Goal: Transaction & Acquisition: Purchase product/service

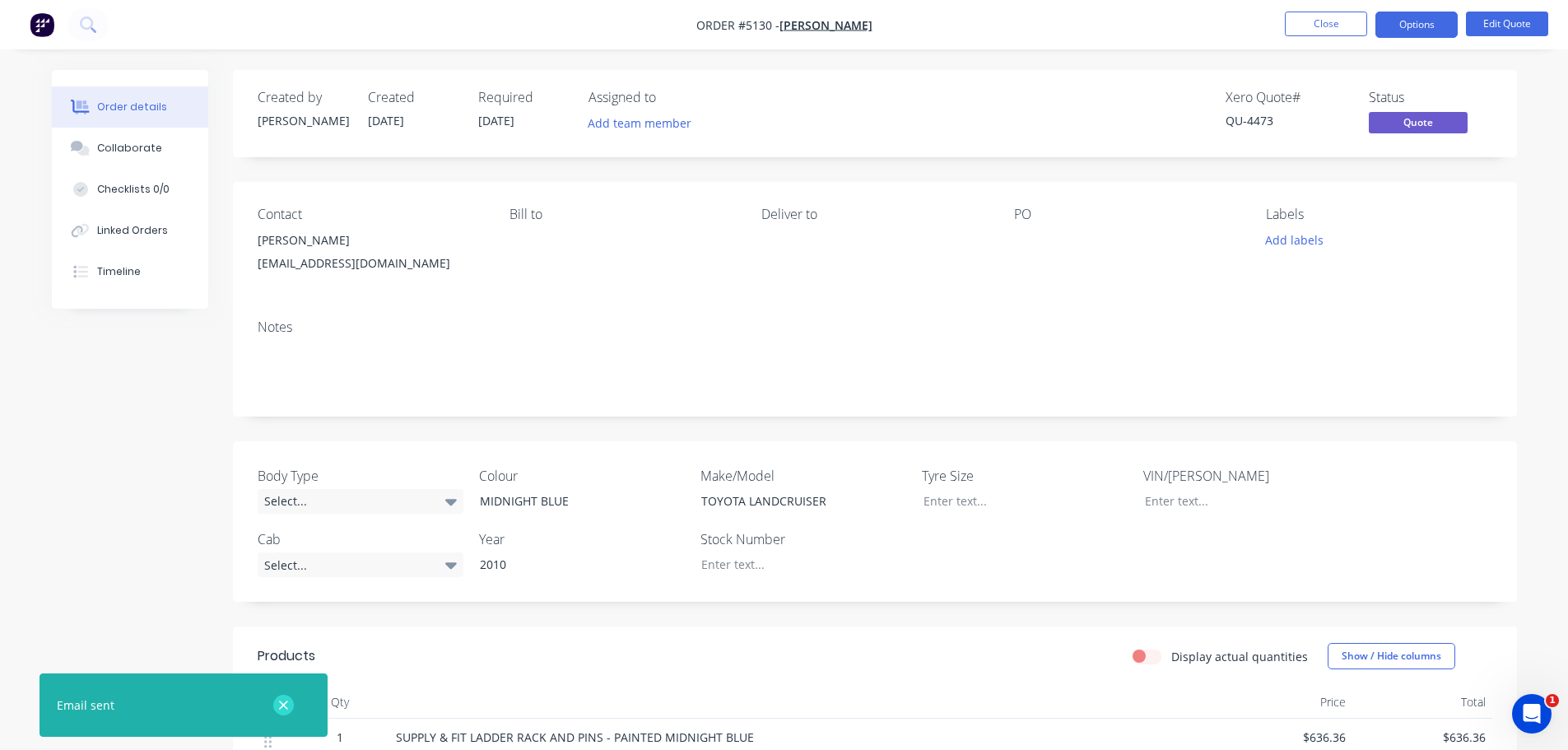
click at [284, 709] on icon "button" at bounding box center [283, 705] width 10 height 15
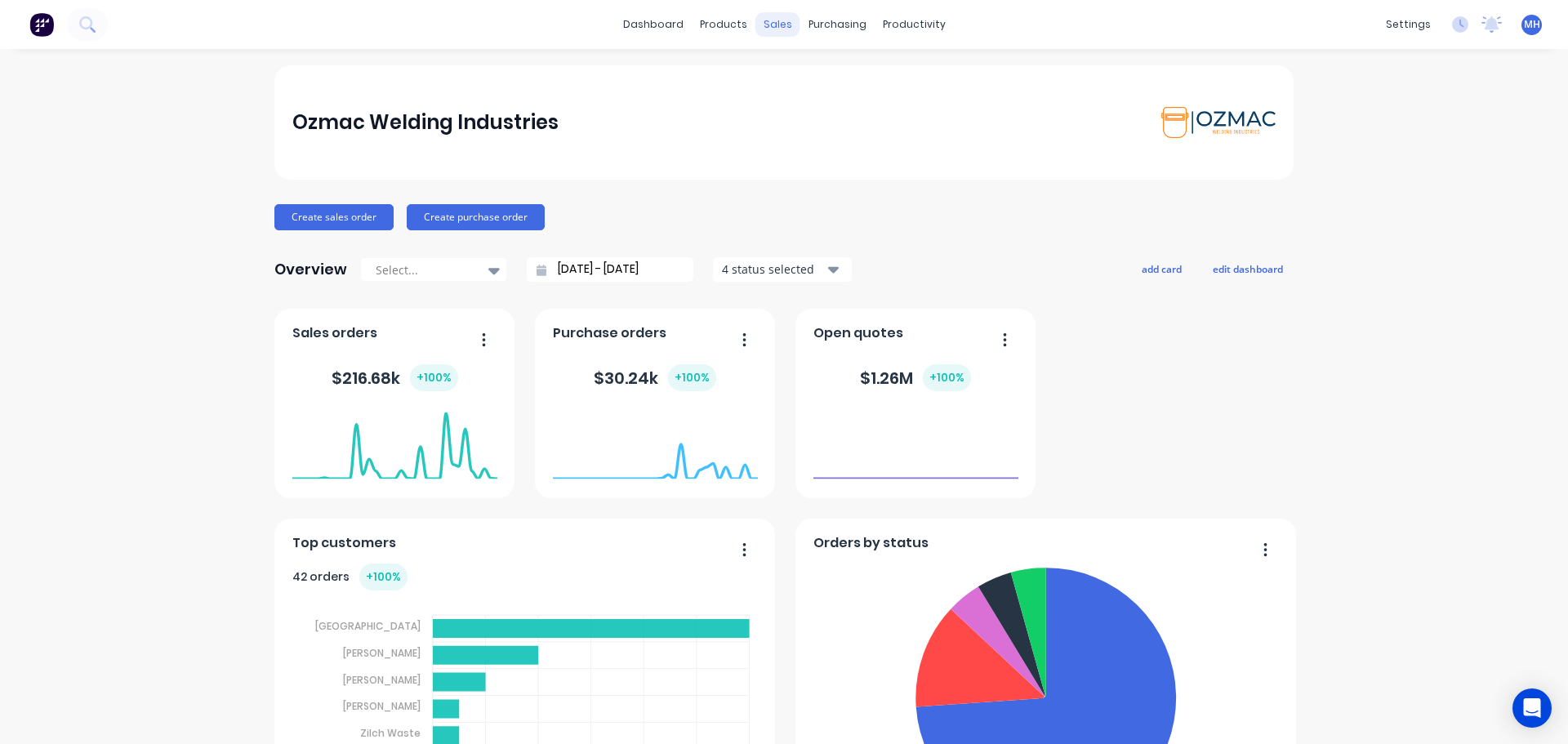
click at [764, 27] on div "sales" at bounding box center [777, 24] width 45 height 25
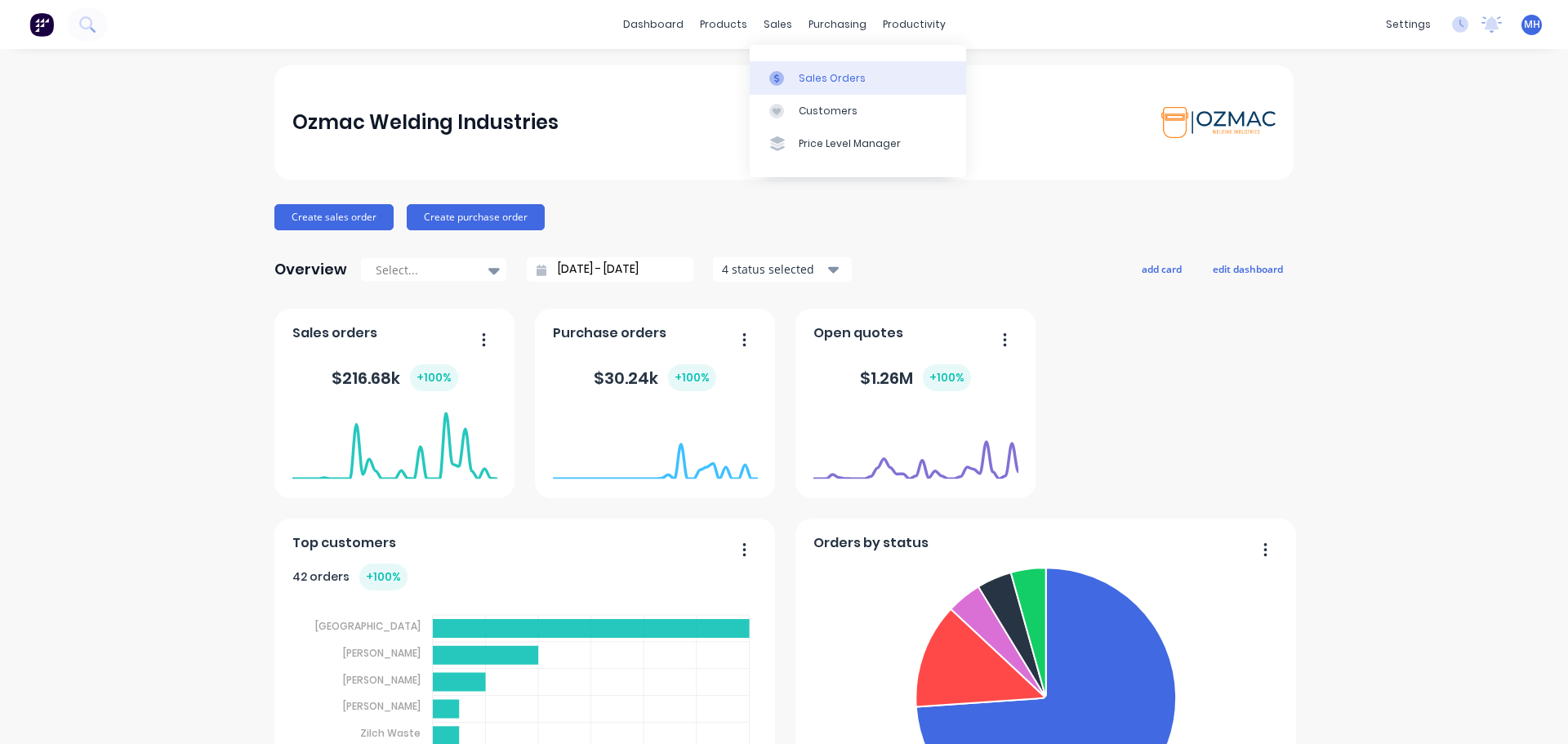
click at [781, 82] on icon at bounding box center [776, 78] width 14 height 14
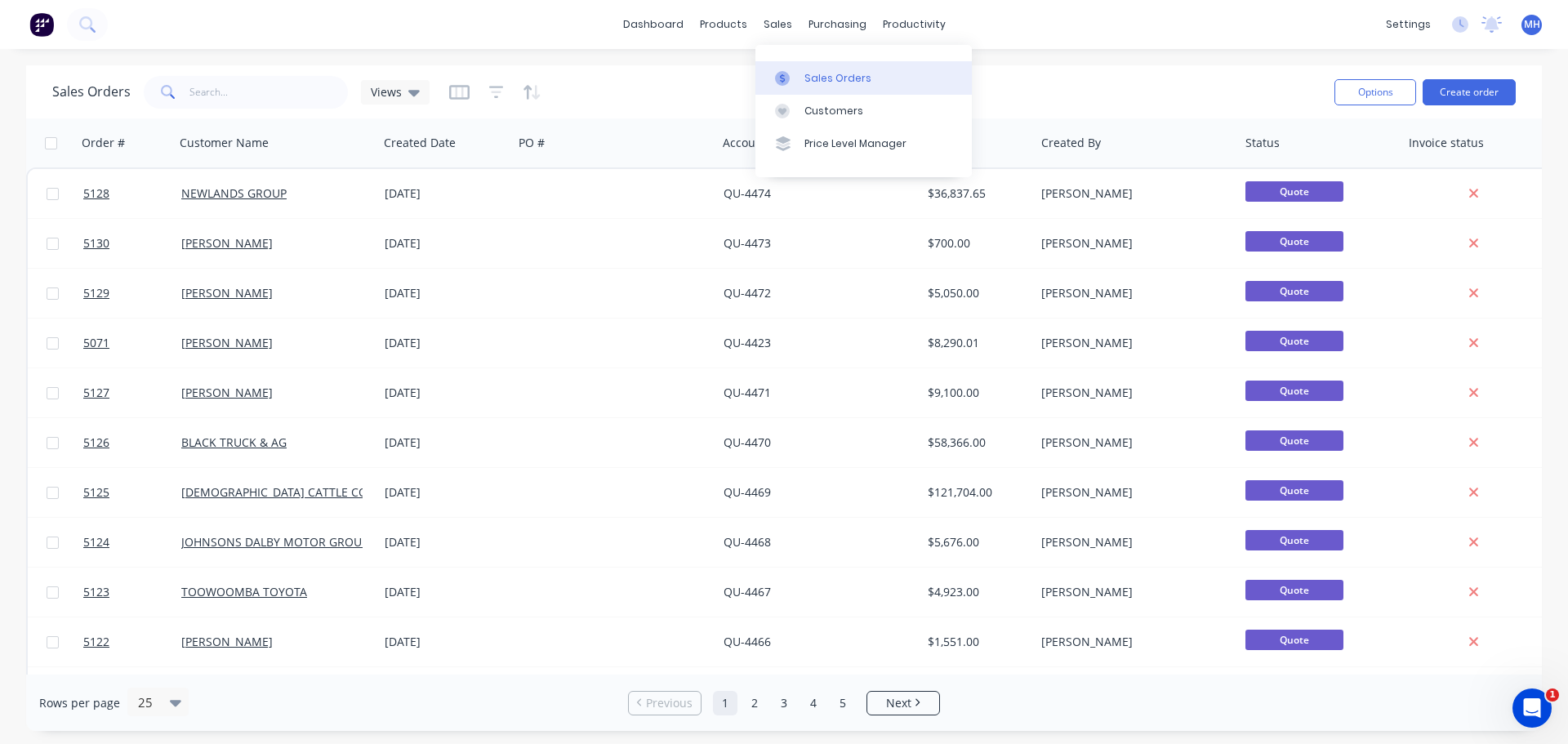
click at [812, 74] on div "Sales Orders" at bounding box center [838, 78] width 67 height 14
click at [805, 74] on div "Sales Orders" at bounding box center [838, 78] width 67 height 14
click at [1465, 87] on button "Create order" at bounding box center [1469, 92] width 93 height 26
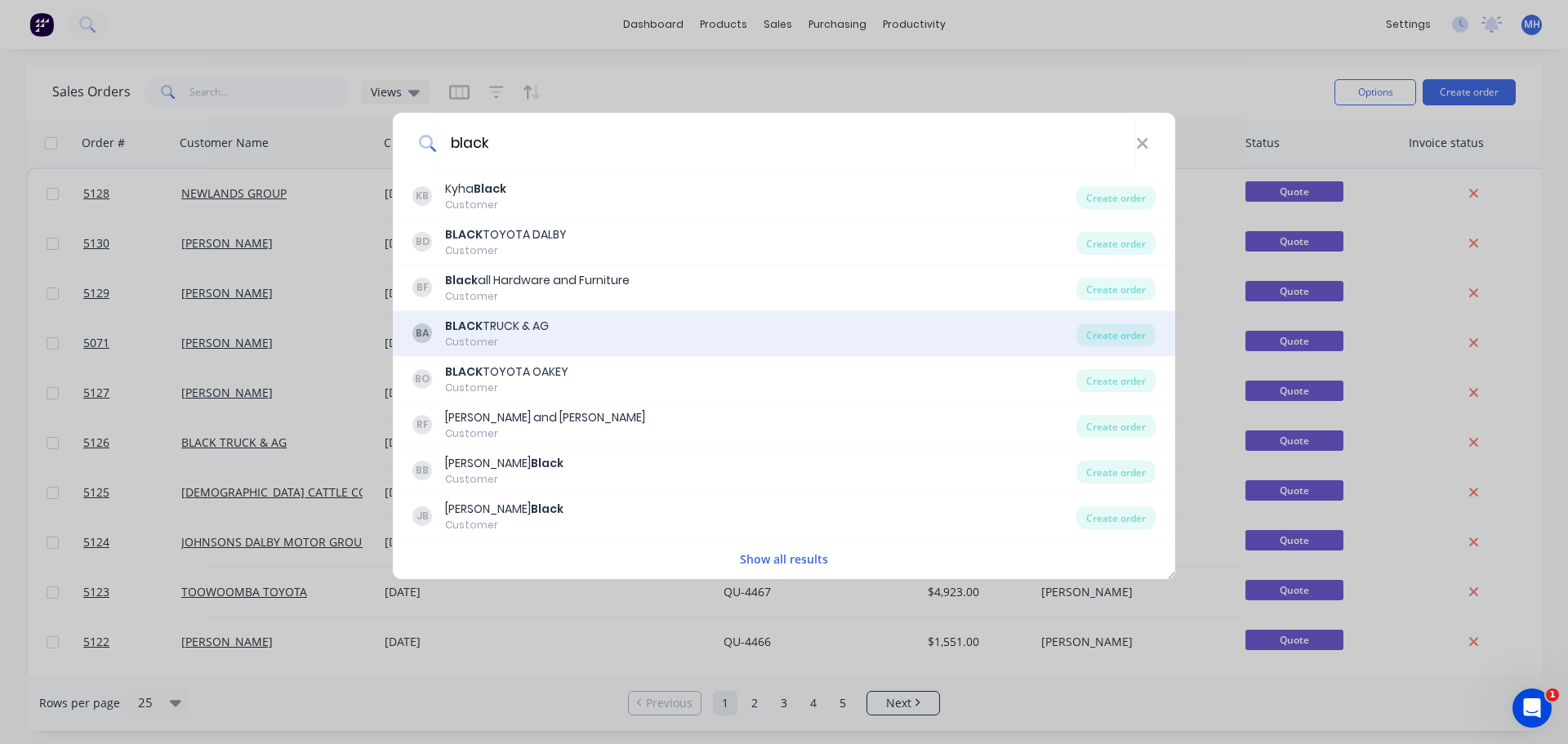
type input "black"
click at [572, 335] on div "BA BLACK TRUCK & AG Customer" at bounding box center [744, 333] width 664 height 31
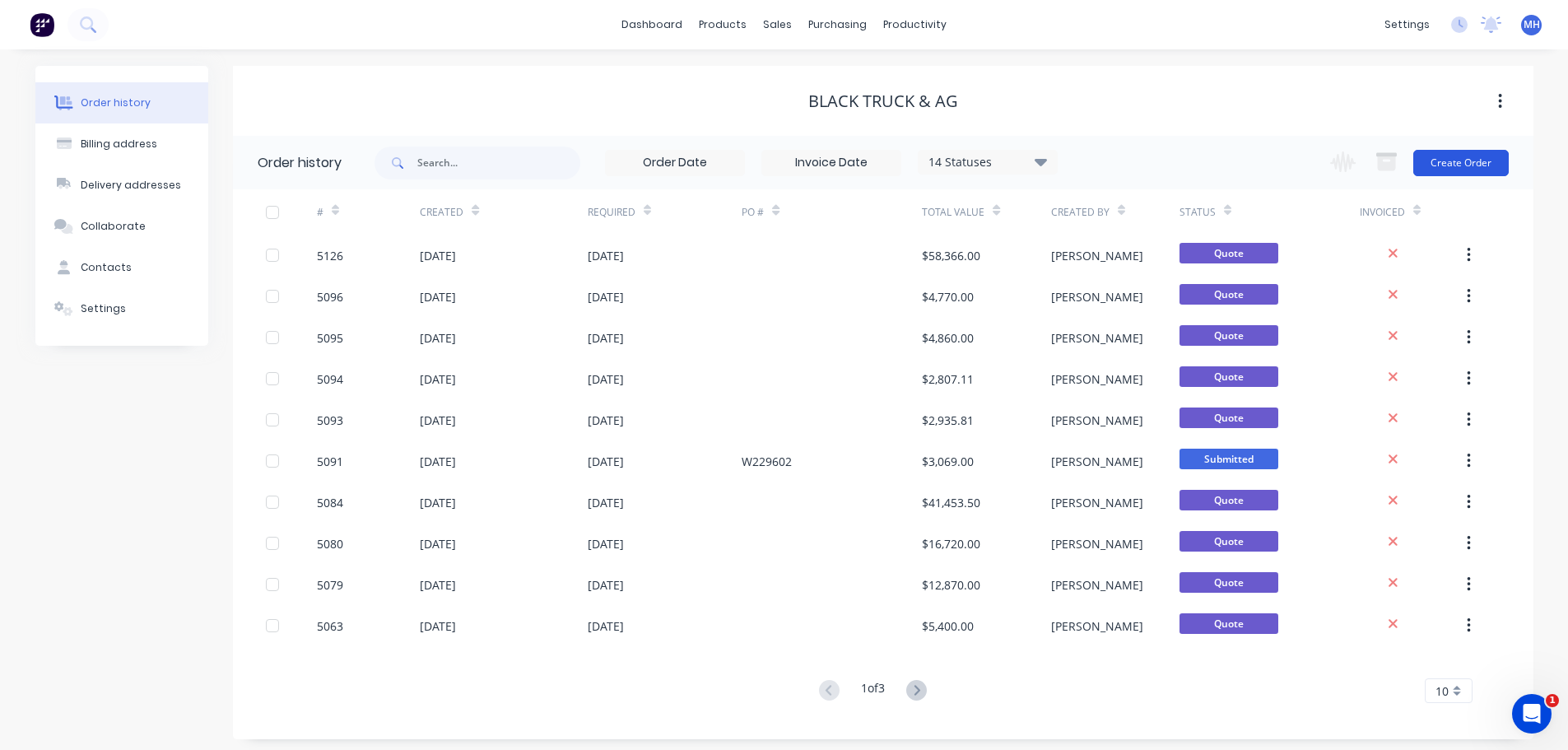
click at [1470, 164] on button "Create Order" at bounding box center [1462, 163] width 96 height 27
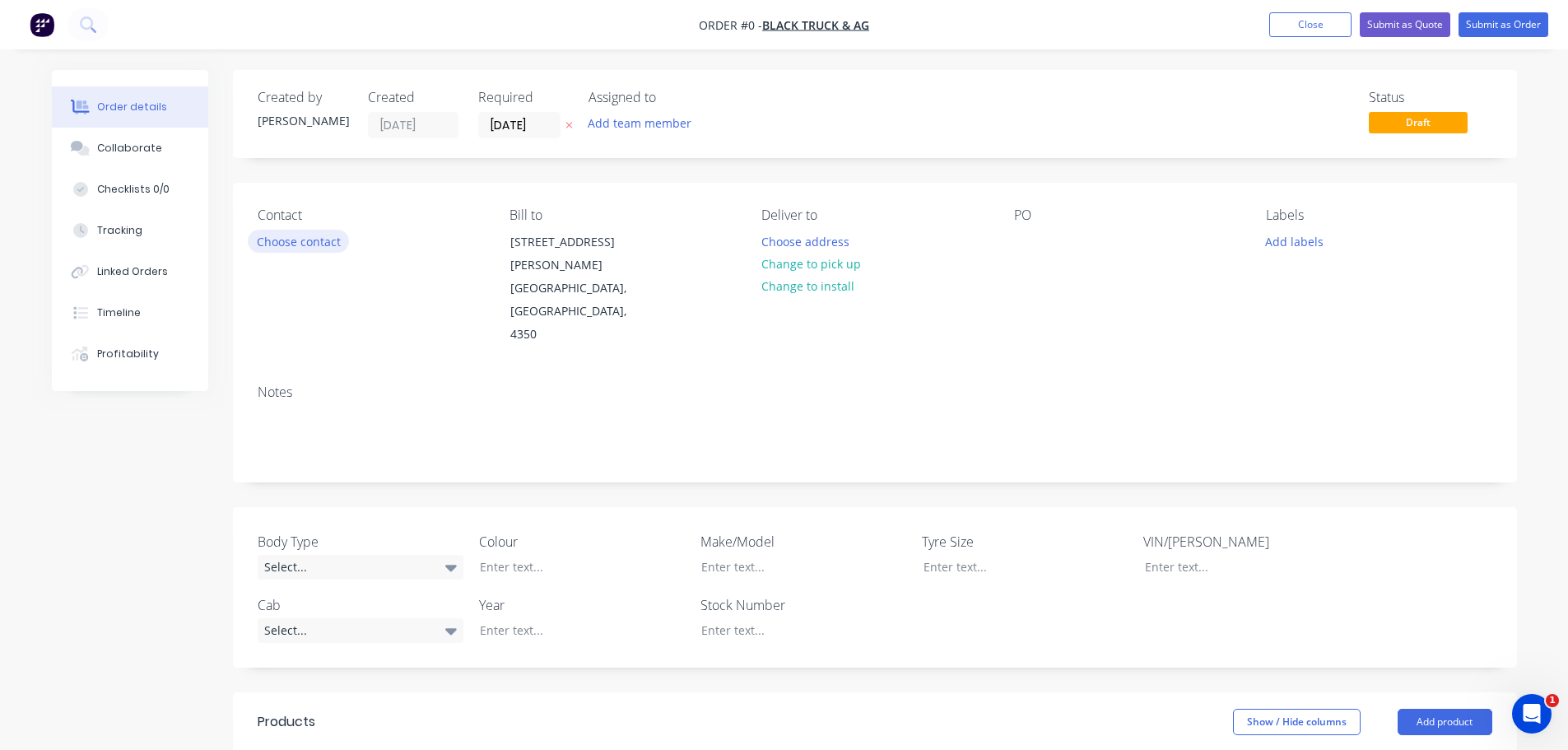
click at [318, 241] on button "Choose contact" at bounding box center [298, 241] width 101 height 22
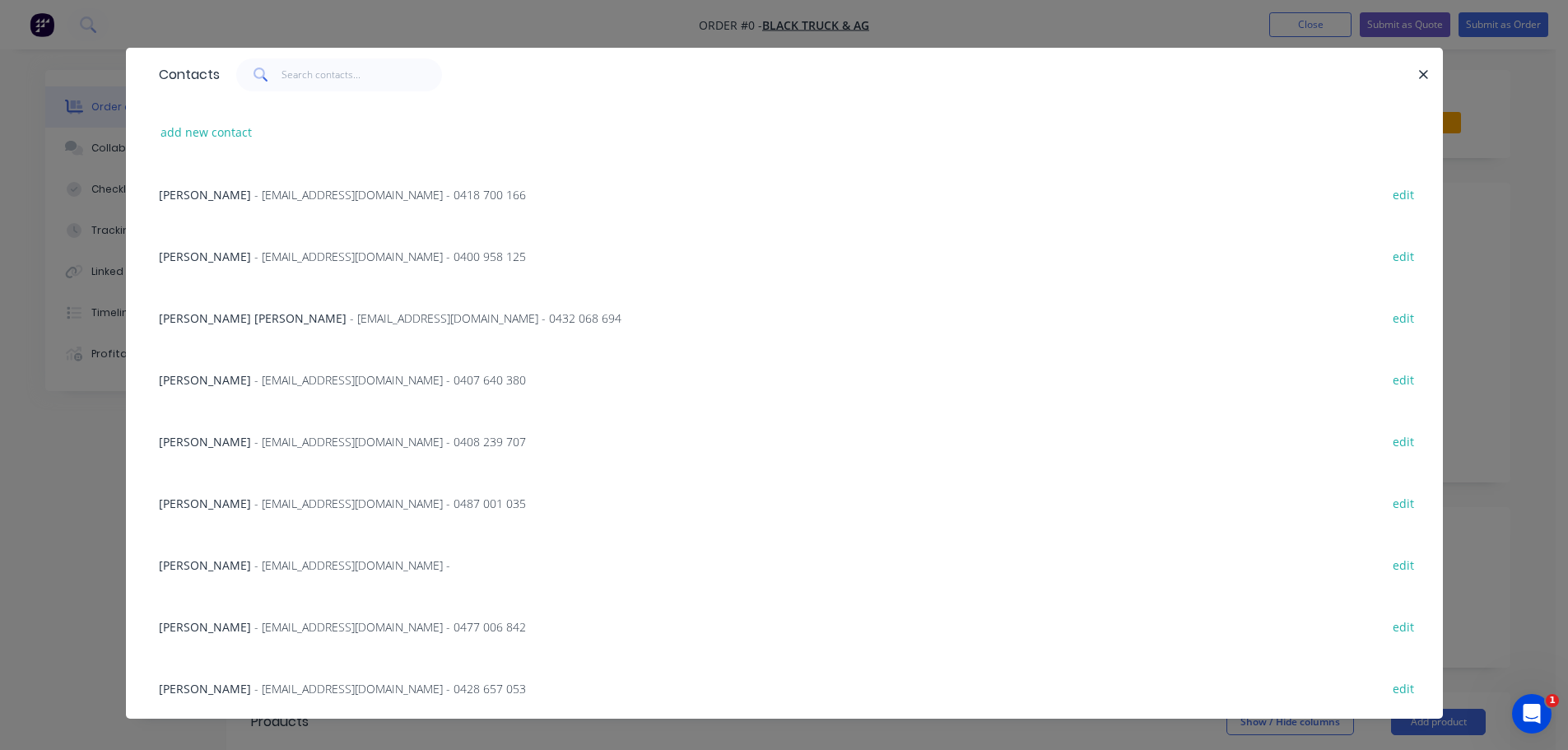
scroll to position [34, 0]
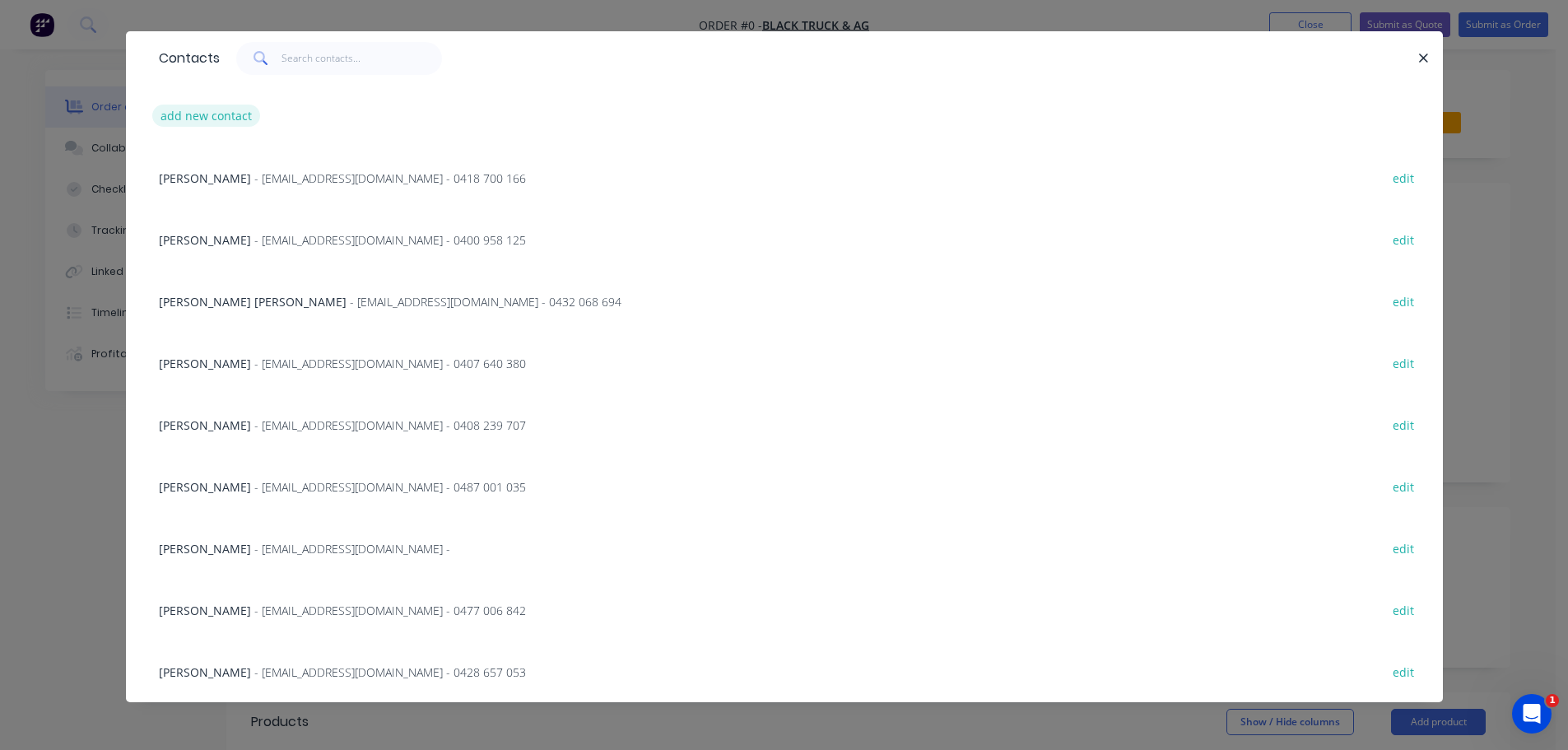
click at [218, 120] on button "add new contact" at bounding box center [206, 116] width 109 height 22
select select "AU"
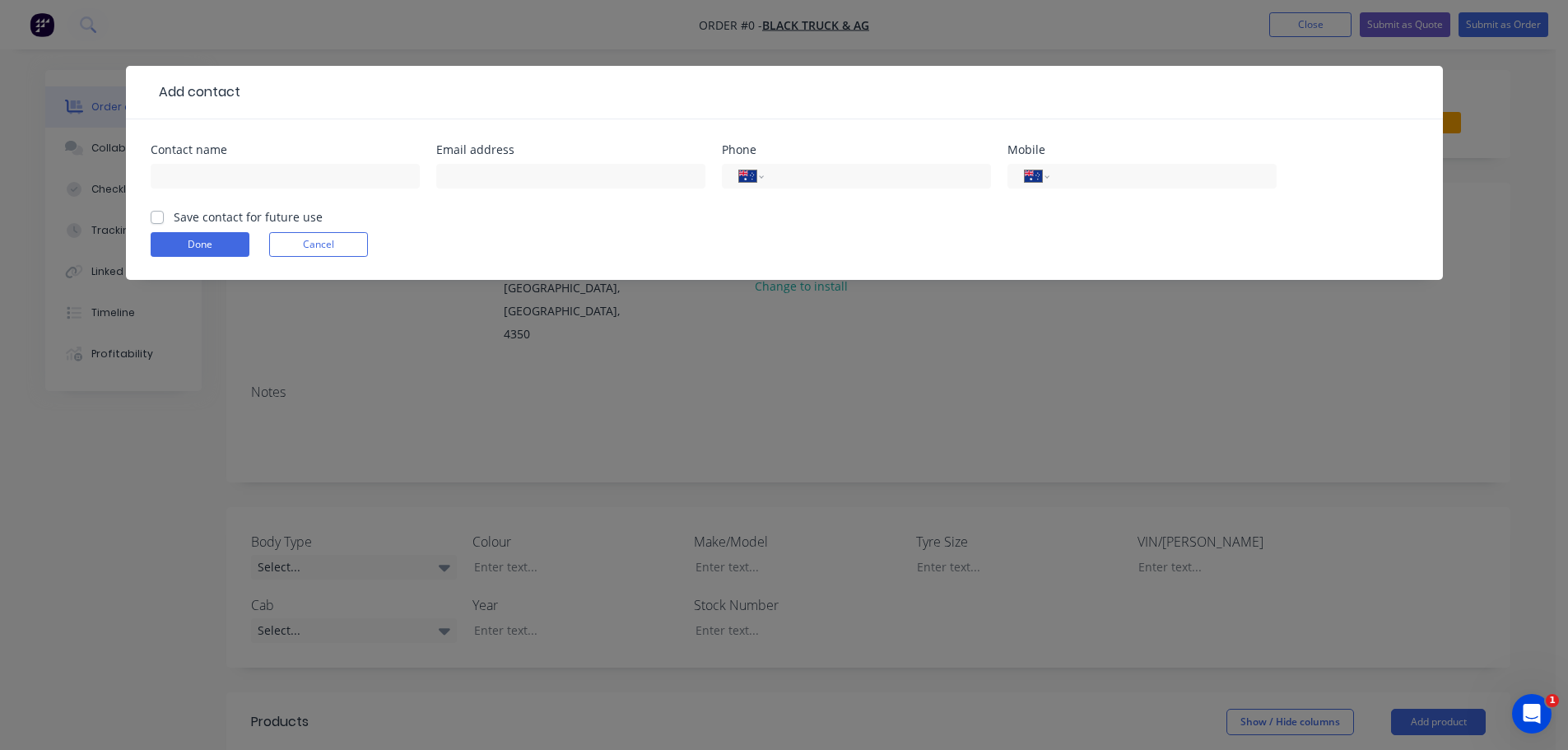
scroll to position [0, 0]
click at [361, 180] on input "text" at bounding box center [285, 176] width 269 height 25
type input "[PERSON_NAME]"
click at [481, 178] on input "text" at bounding box center [571, 176] width 269 height 25
paste input "[PERSON_NAME] <[PERSON_NAME][DOMAIN_NAME][EMAIL_ADDRESS][PERSON_NAME][DOMAIN_NA…"
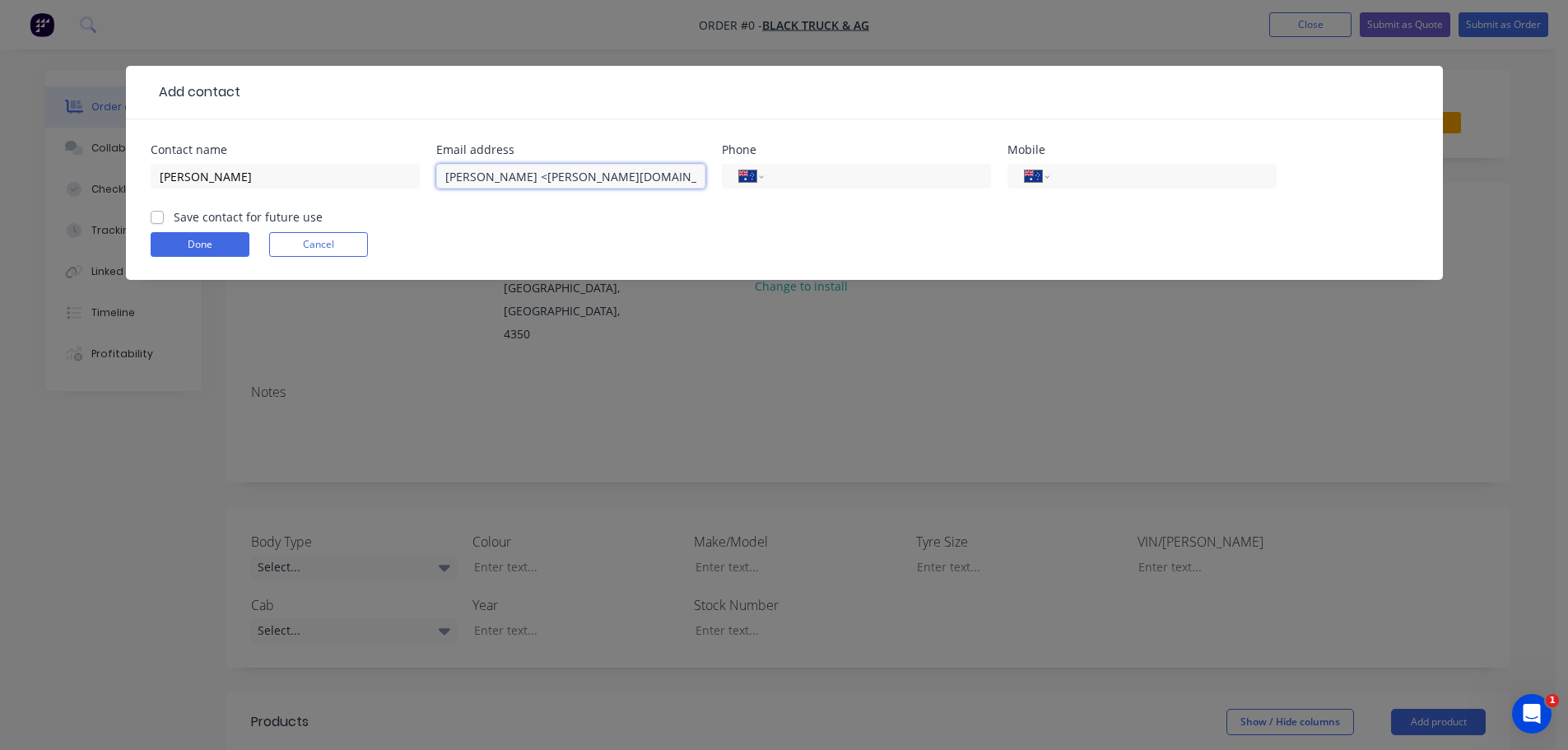
drag, startPoint x: 549, startPoint y: 176, endPoint x: 420, endPoint y: 181, distance: 129.1
click at [420, 181] on div "Contact name [PERSON_NAME] Email address [PERSON_NAME] <[PERSON_NAME][DOMAIN_NA…" at bounding box center [784, 176] width 1267 height 64
type input "[PERSON_NAME][DOMAIN_NAME][EMAIL_ADDRESS][PERSON_NAME][DOMAIN_NAME]"
click at [1088, 170] on input "tel" at bounding box center [1160, 176] width 198 height 19
type input "0437 614 605"
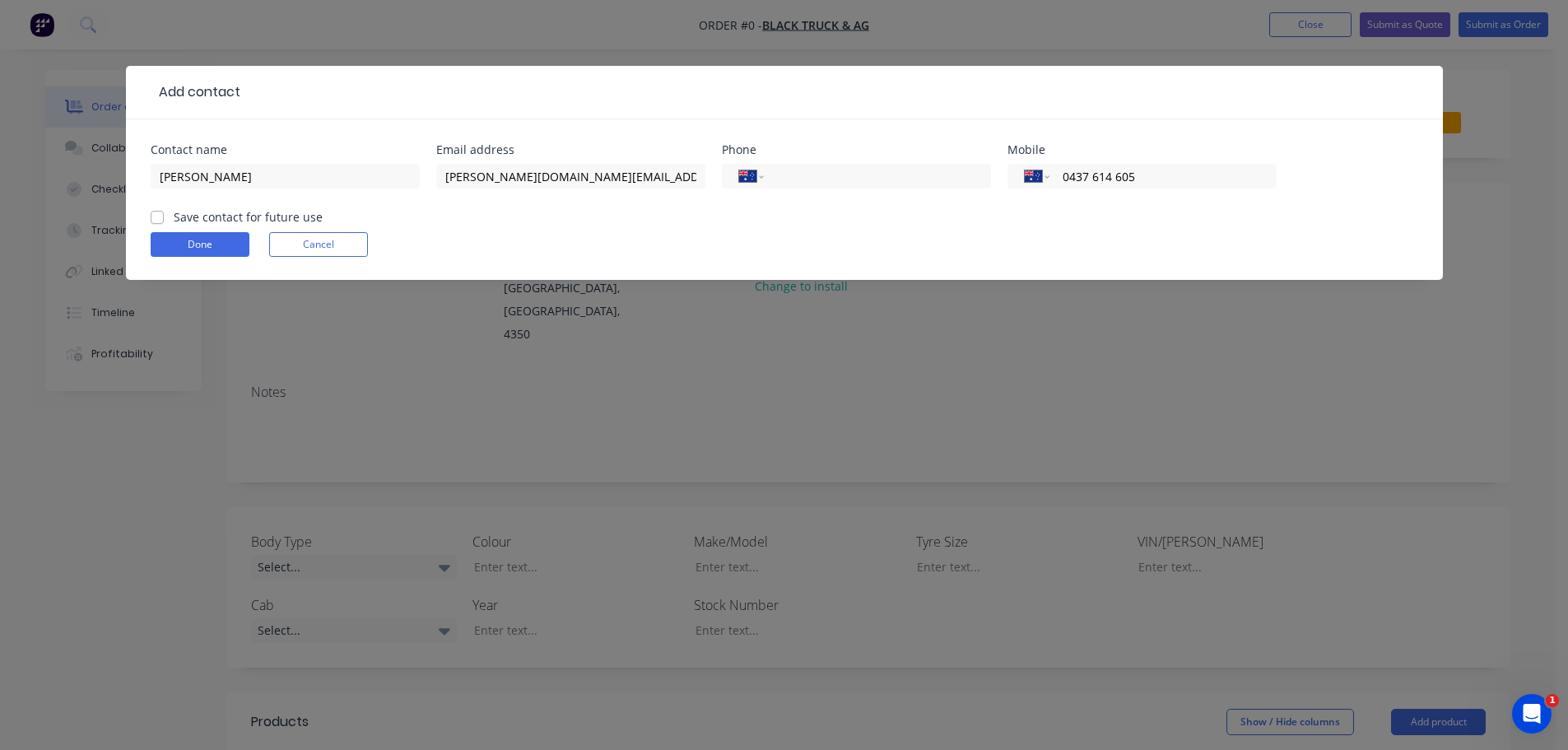
click at [174, 217] on label "Save contact for future use" at bounding box center [248, 217] width 149 height 17
click at [161, 217] on input "Save contact for future use" at bounding box center [157, 216] width 13 height 15
checkbox input "true"
click at [202, 245] on button "Done" at bounding box center [200, 244] width 98 height 25
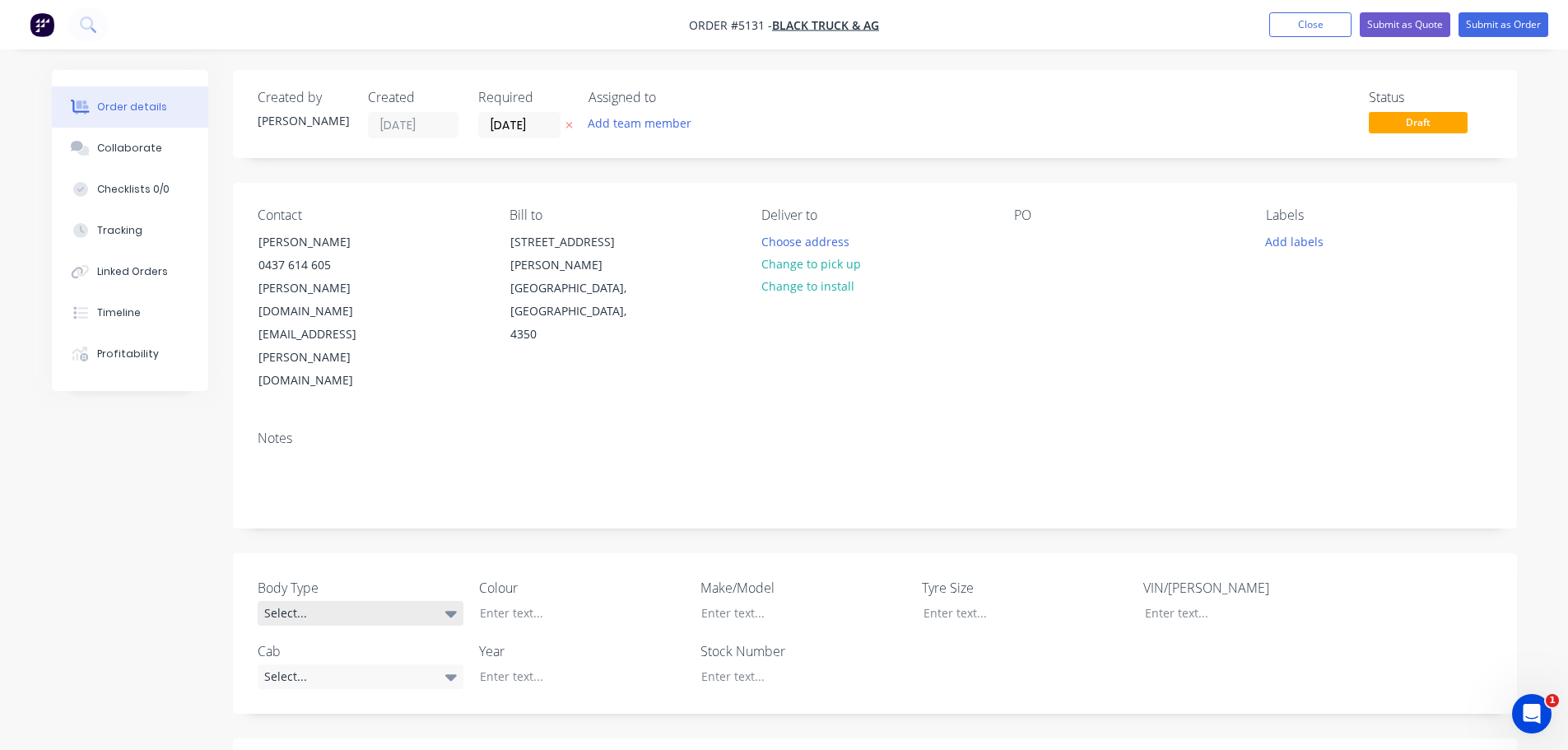
click at [372, 601] on div "Select..." at bounding box center [361, 613] width 206 height 25
click at [379, 663] on button "Tray" at bounding box center [381, 654] width 247 height 33
click at [376, 664] on div "Select..." at bounding box center [361, 676] width 206 height 25
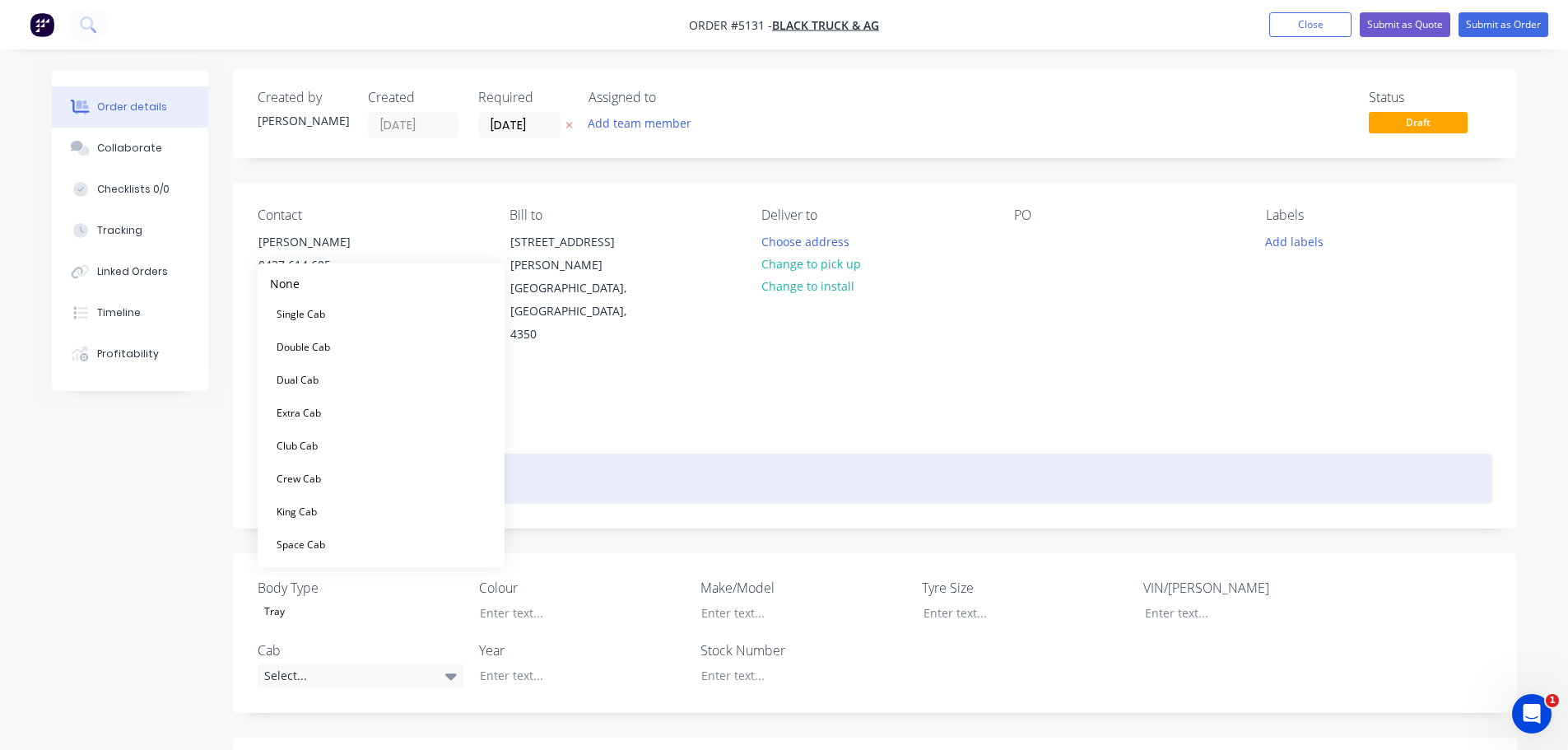
click at [649, 454] on div at bounding box center [875, 479] width 1235 height 51
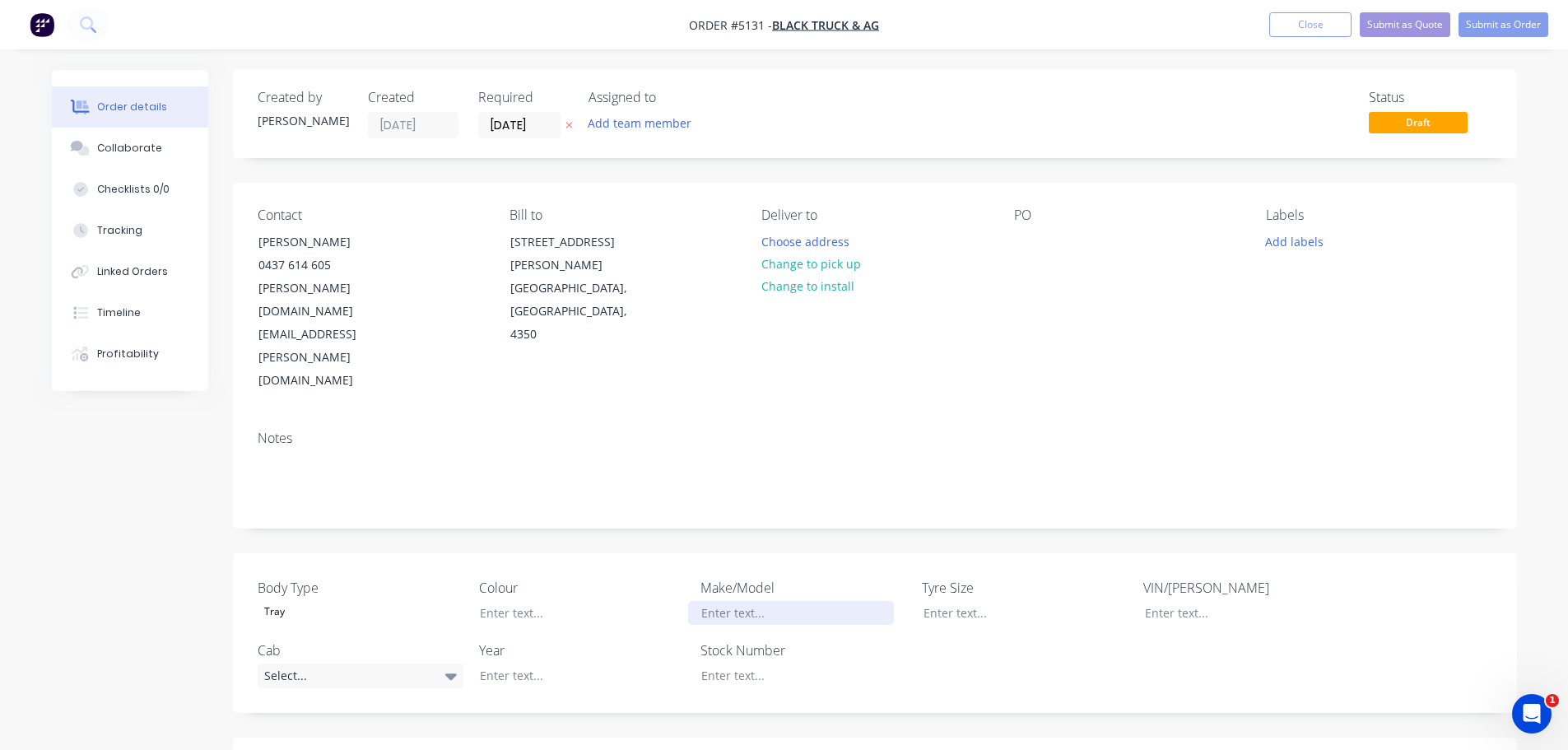
click at [789, 601] on div at bounding box center [791, 613] width 206 height 24
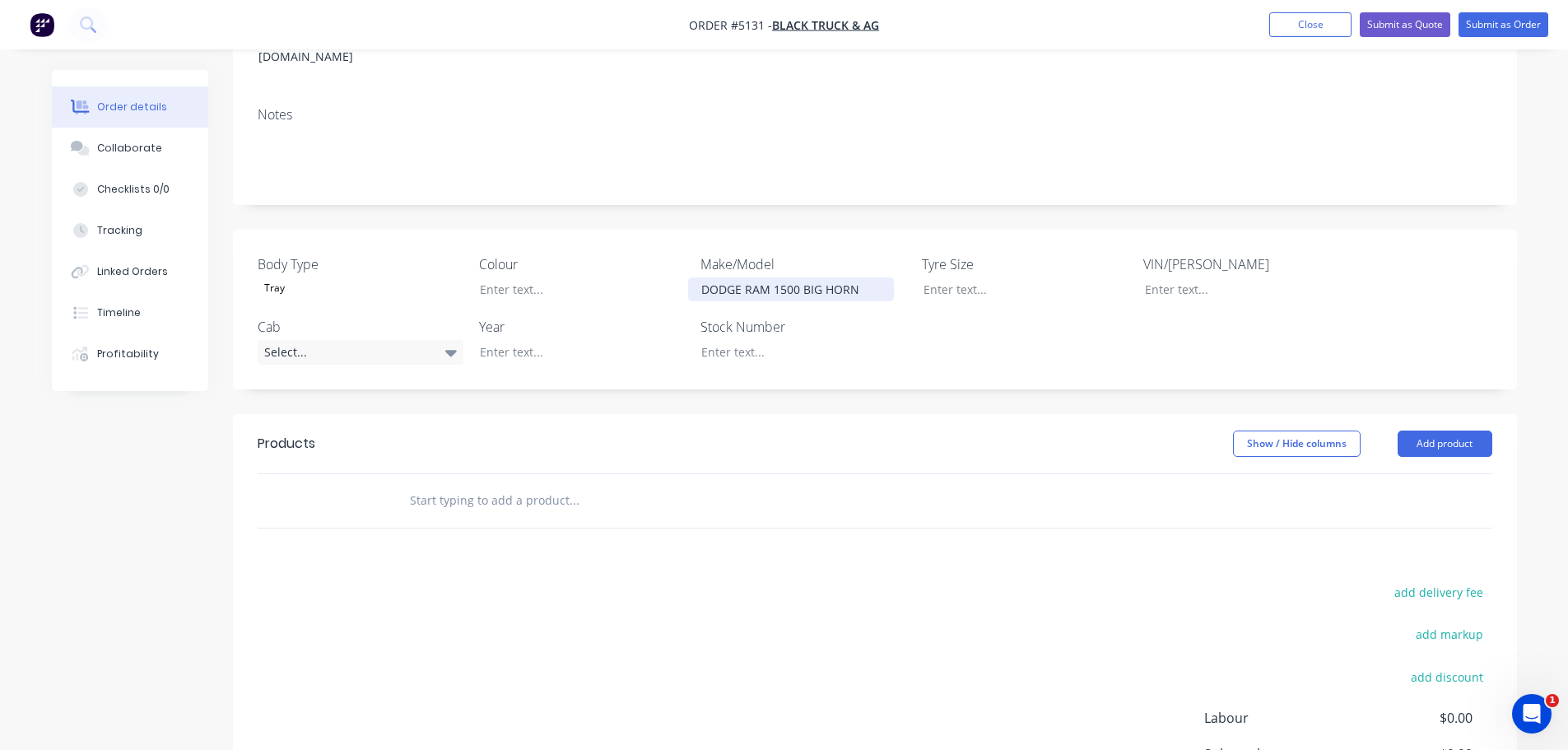
scroll to position [330, 0]
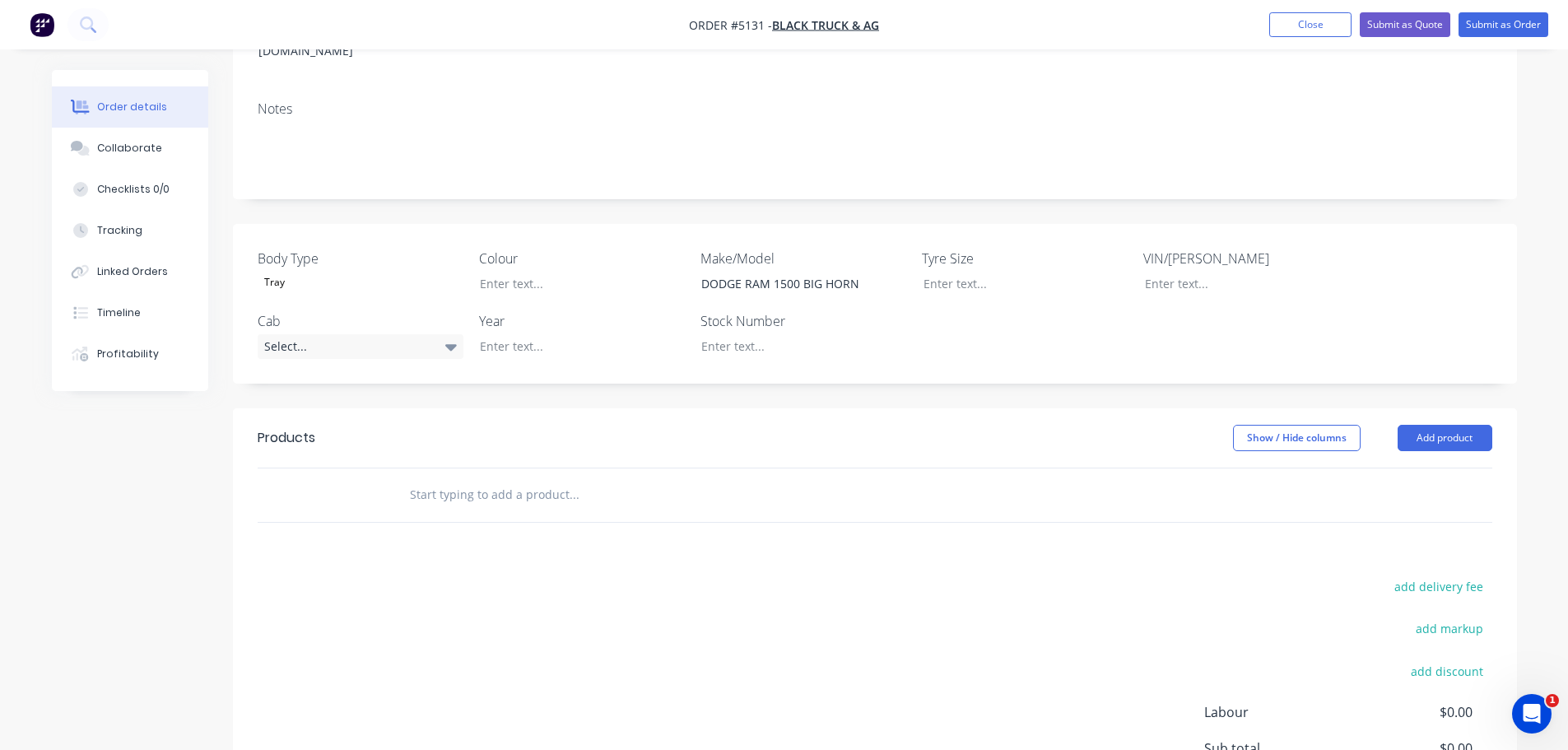
click at [428, 479] on input "text" at bounding box center [574, 495] width 330 height 33
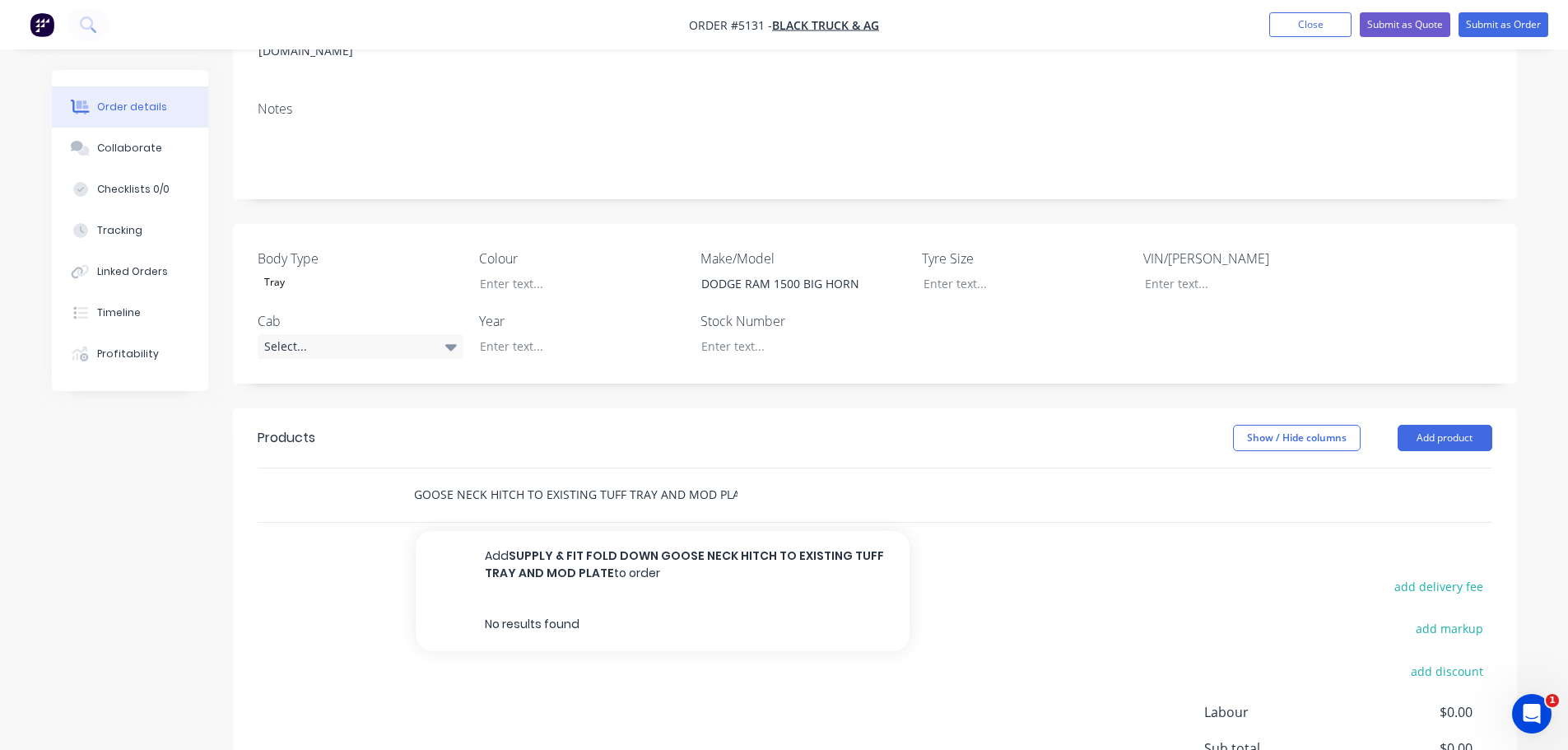
scroll to position [0, 149]
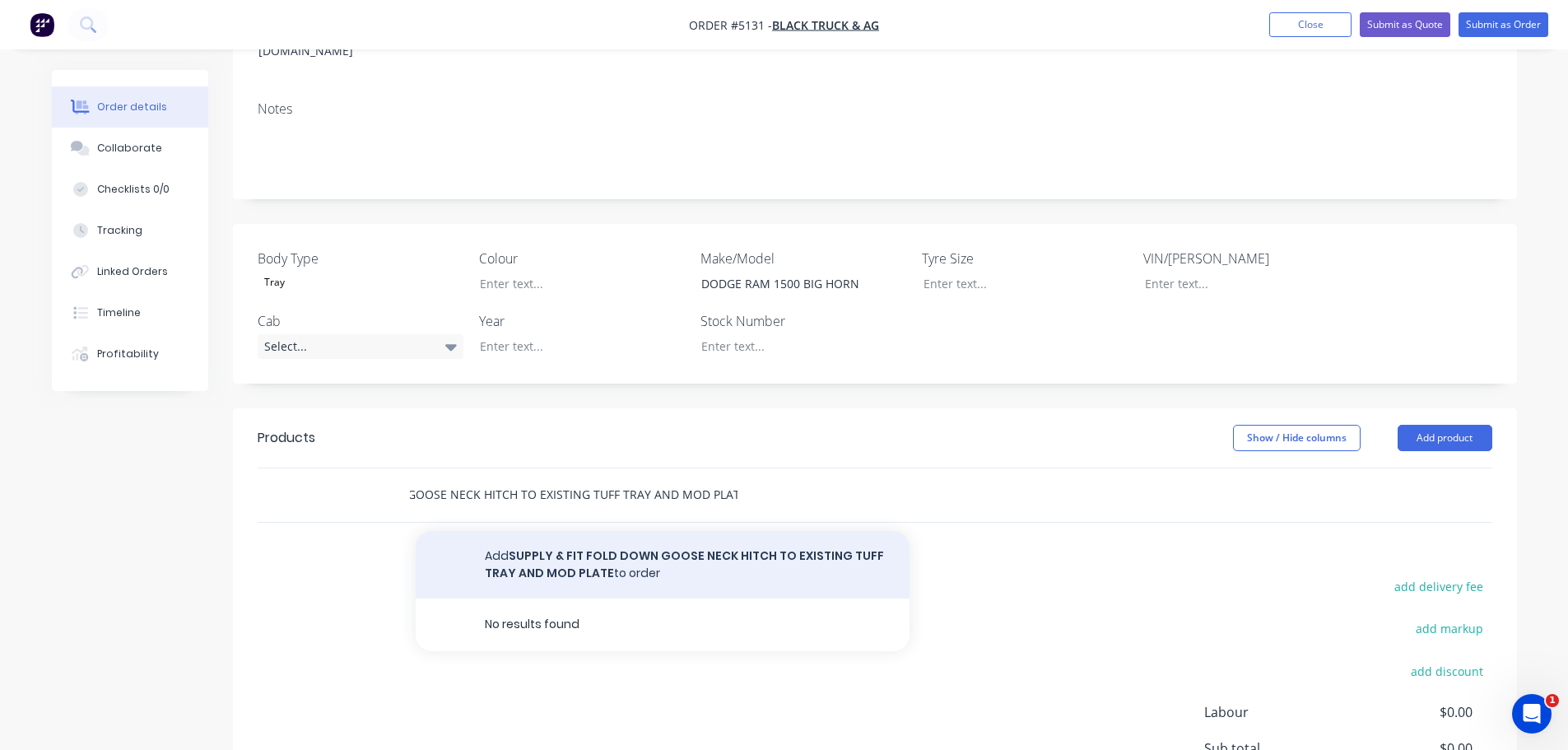
type input "SUPPLY & FIT FOLD DOWN GOOSE NECK HITCH TO EXISTING TUFF TRAY AND MOD PLATE"
click at [804, 531] on button "Add SUPPLY & FIT FOLD DOWN GOOSE NECK HITCH TO EXISTING TUFF TRAY AND MOD PLATE…" at bounding box center [662, 564] width 494 height 68
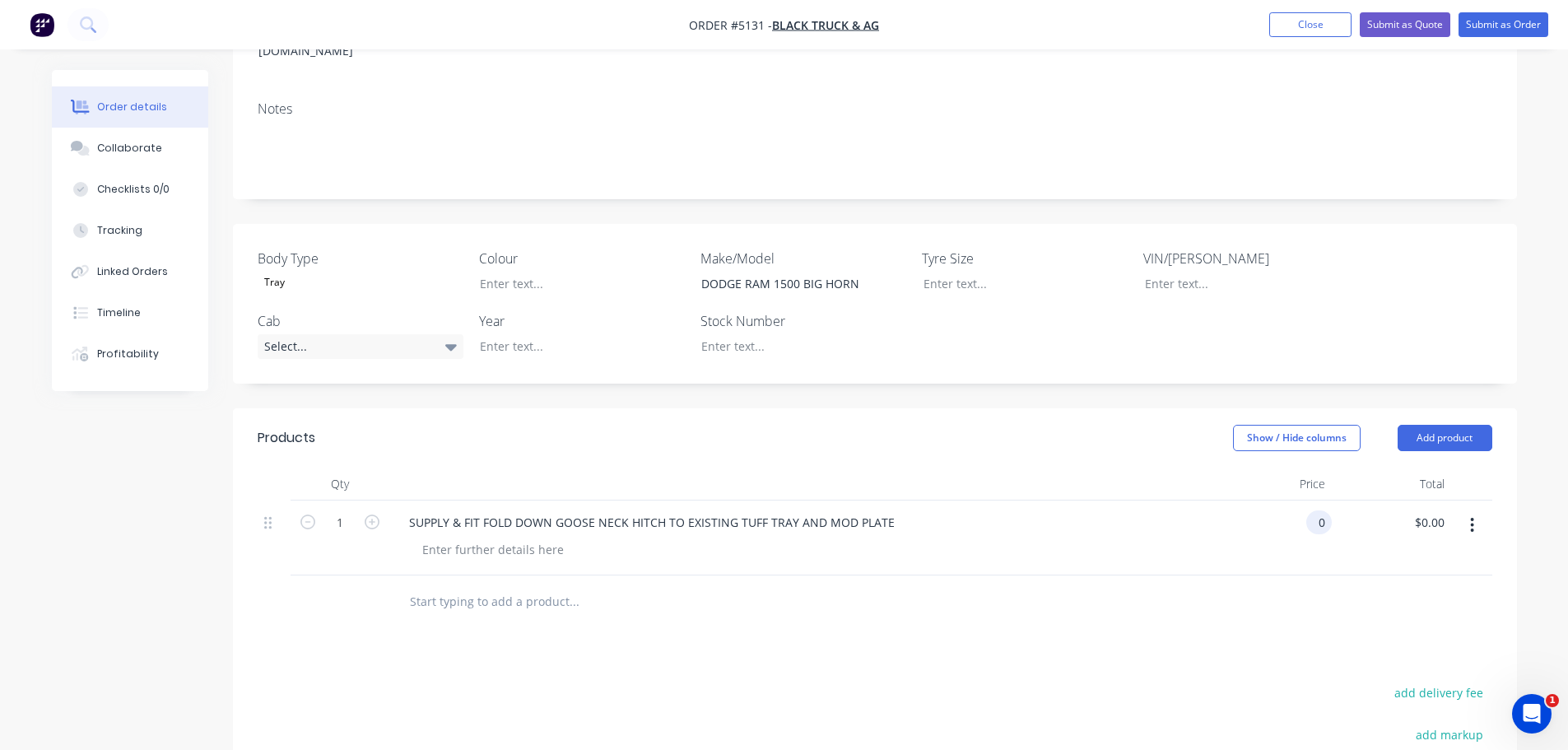
click at [1309, 510] on div "0 0" at bounding box center [1320, 522] width 26 height 24
type input "$3,636.36"
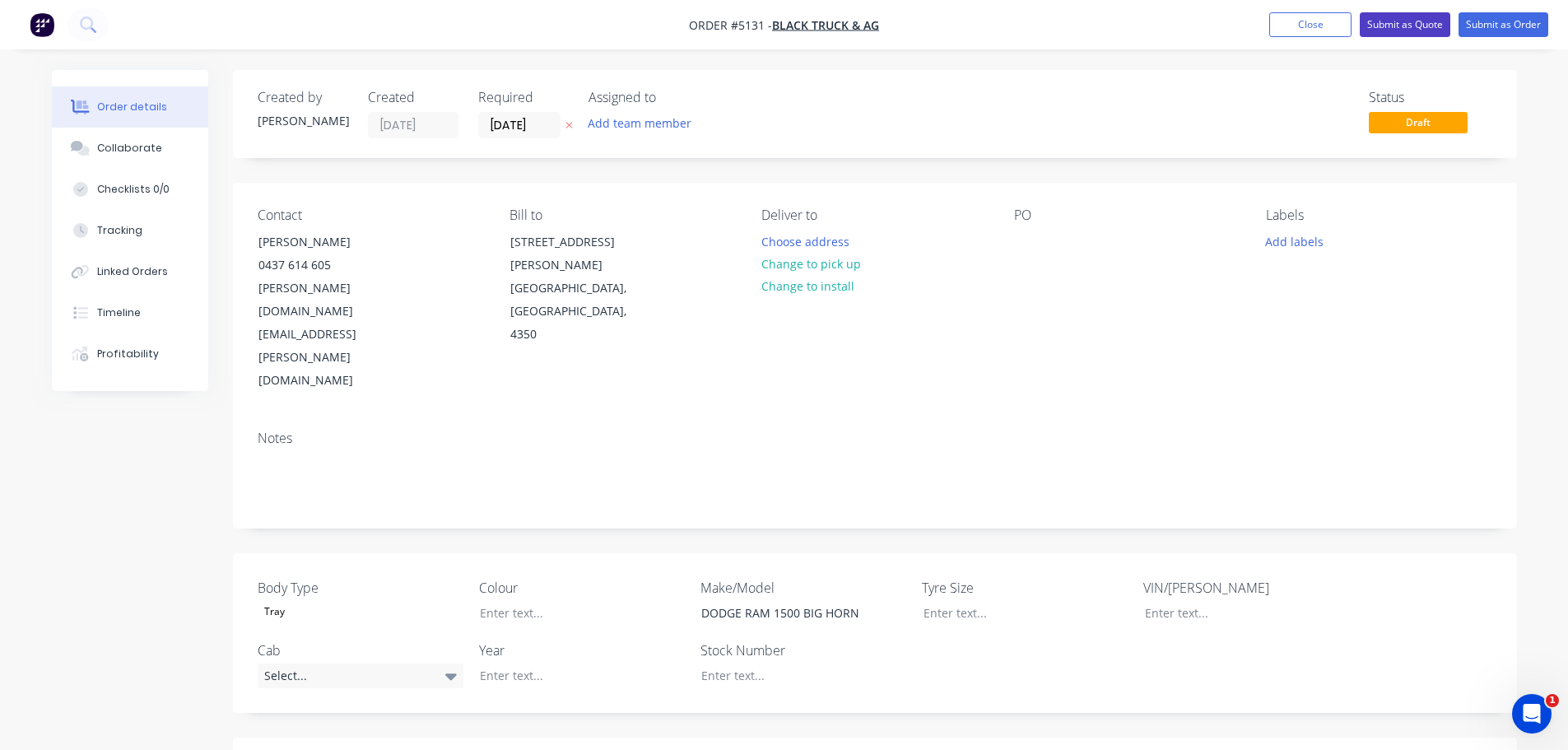
type input "$3,636.36"
click at [1402, 29] on button "Submit as Quote" at bounding box center [1405, 24] width 91 height 25
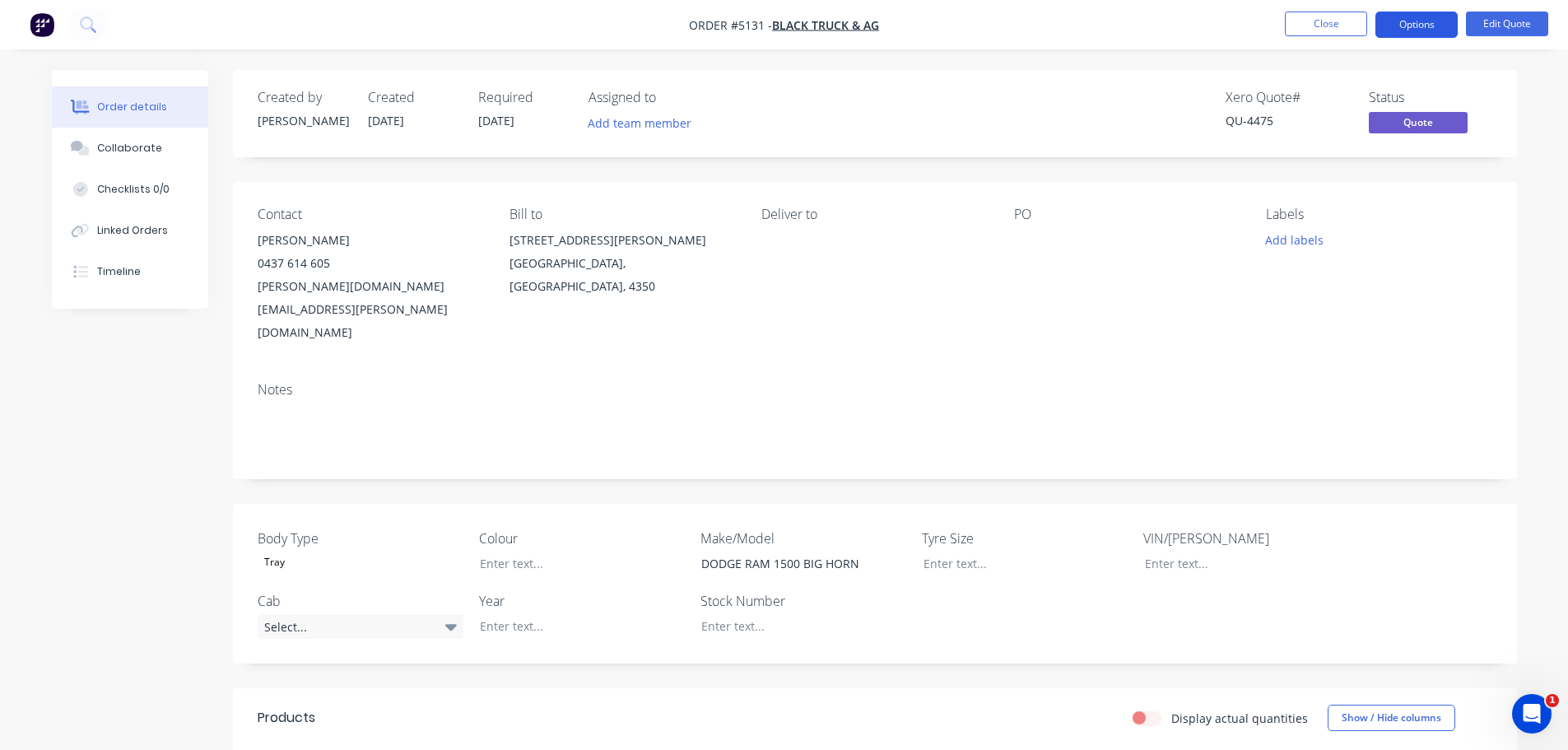
click at [1396, 25] on button "Options" at bounding box center [1416, 24] width 82 height 27
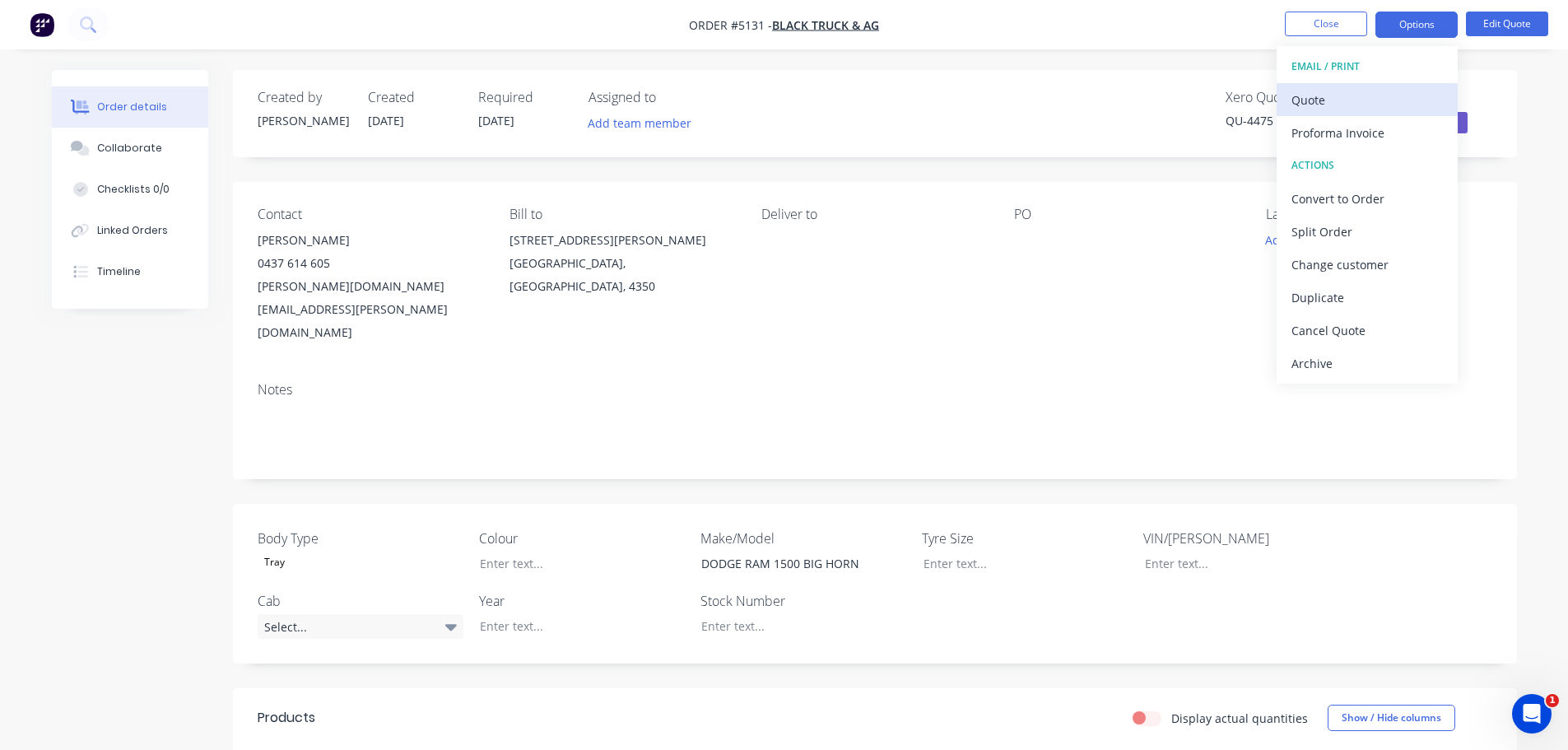
click at [1338, 98] on div "Quote" at bounding box center [1367, 100] width 152 height 24
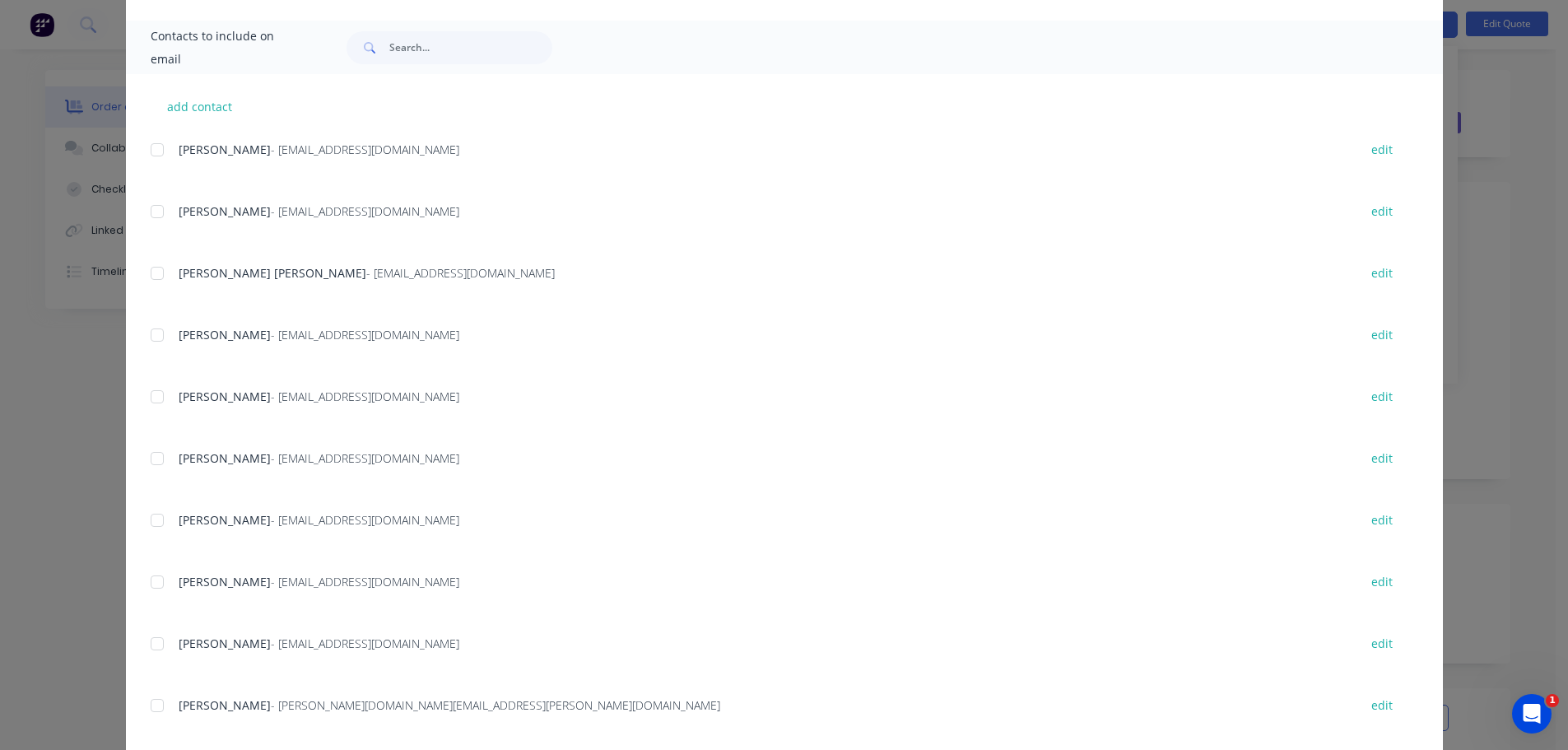
scroll to position [493, 0]
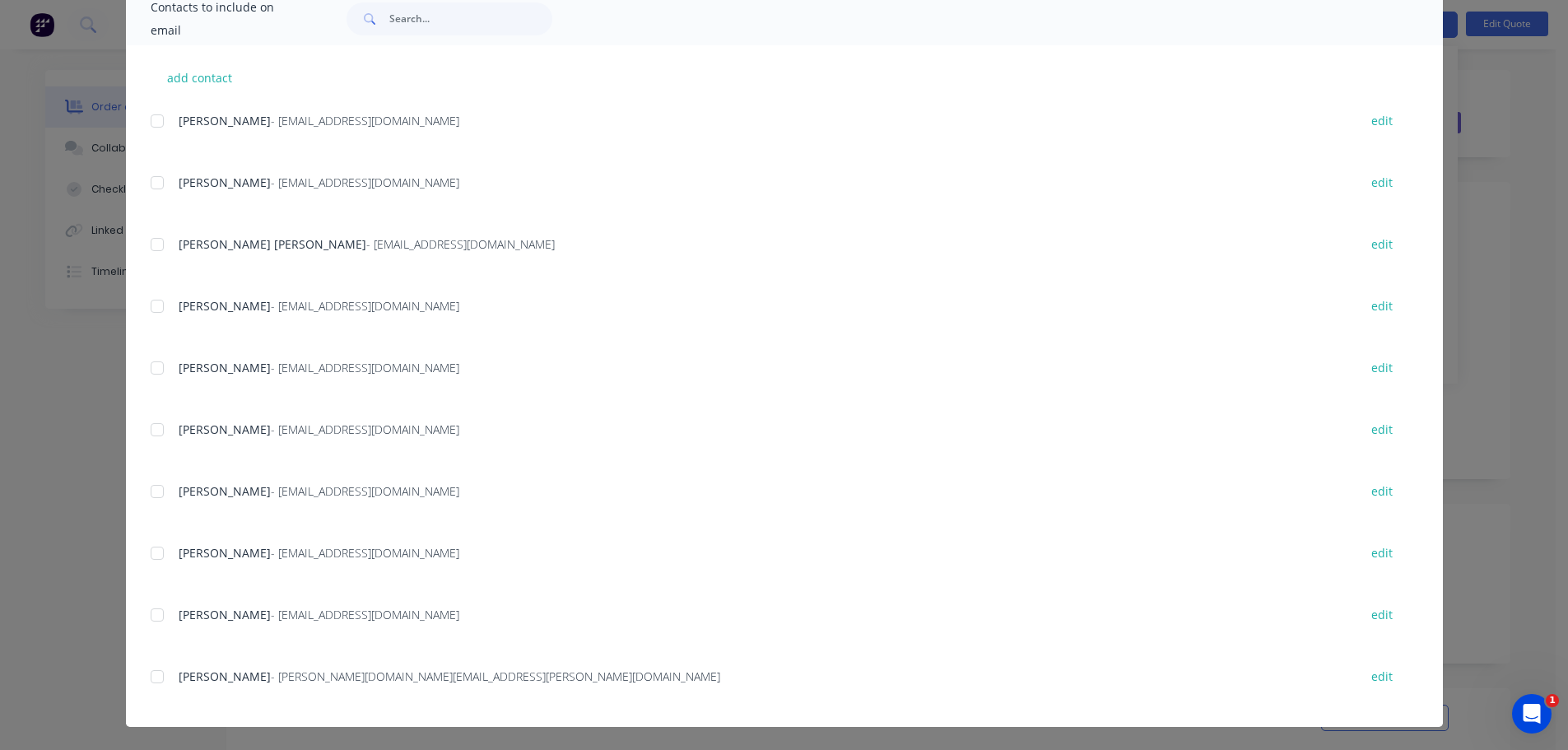
click at [141, 679] on div "add contact JORDAN CHAPMAN - [EMAIL_ADDRESS][DOMAIN_NAME] edit [PERSON_NAME] - …" at bounding box center [784, 386] width 1317 height 682
click at [151, 679] on div at bounding box center [157, 676] width 33 height 33
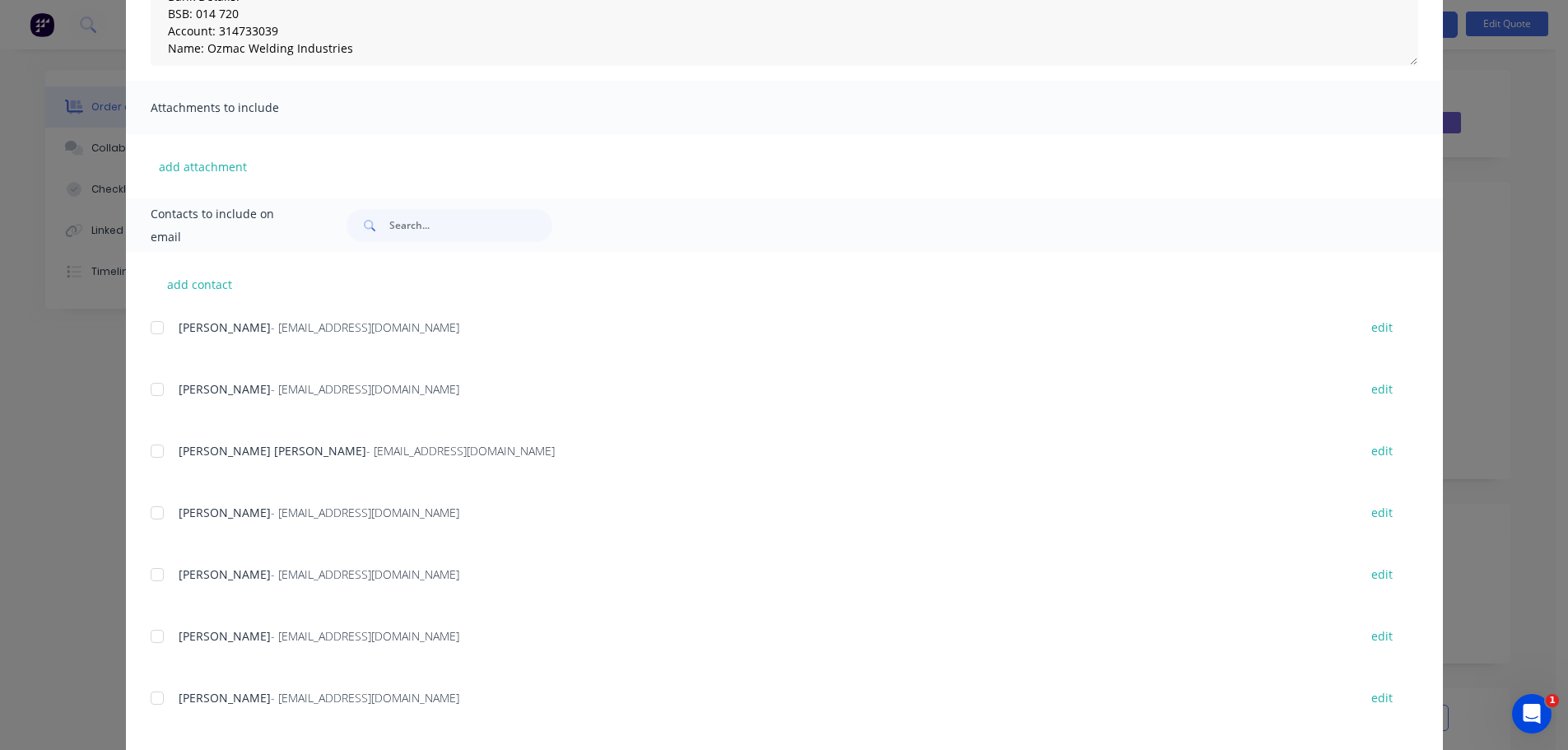
scroll to position [0, 0]
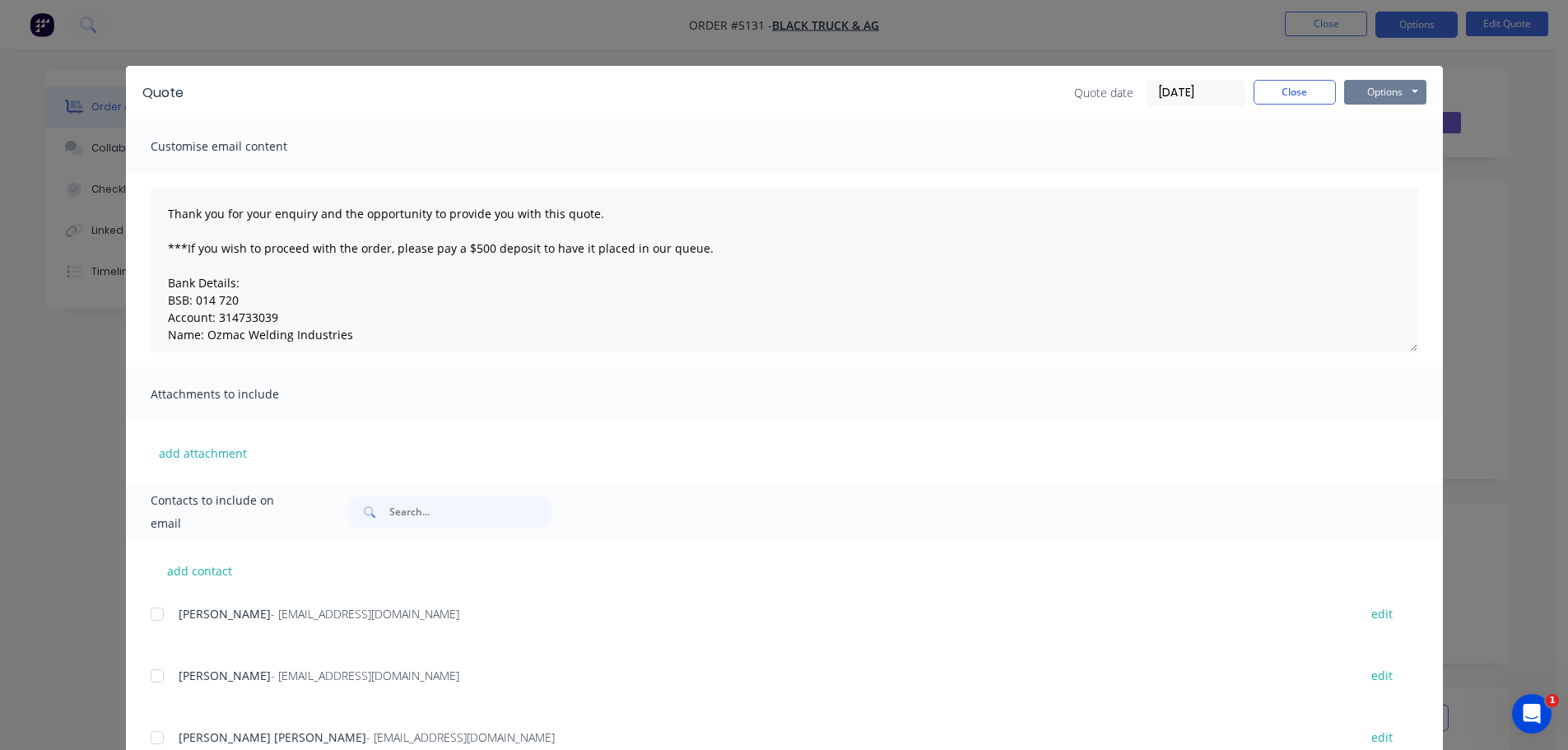
click at [1389, 92] on button "Options" at bounding box center [1386, 92] width 82 height 25
click at [1382, 176] on button "Email" at bounding box center [1397, 176] width 105 height 27
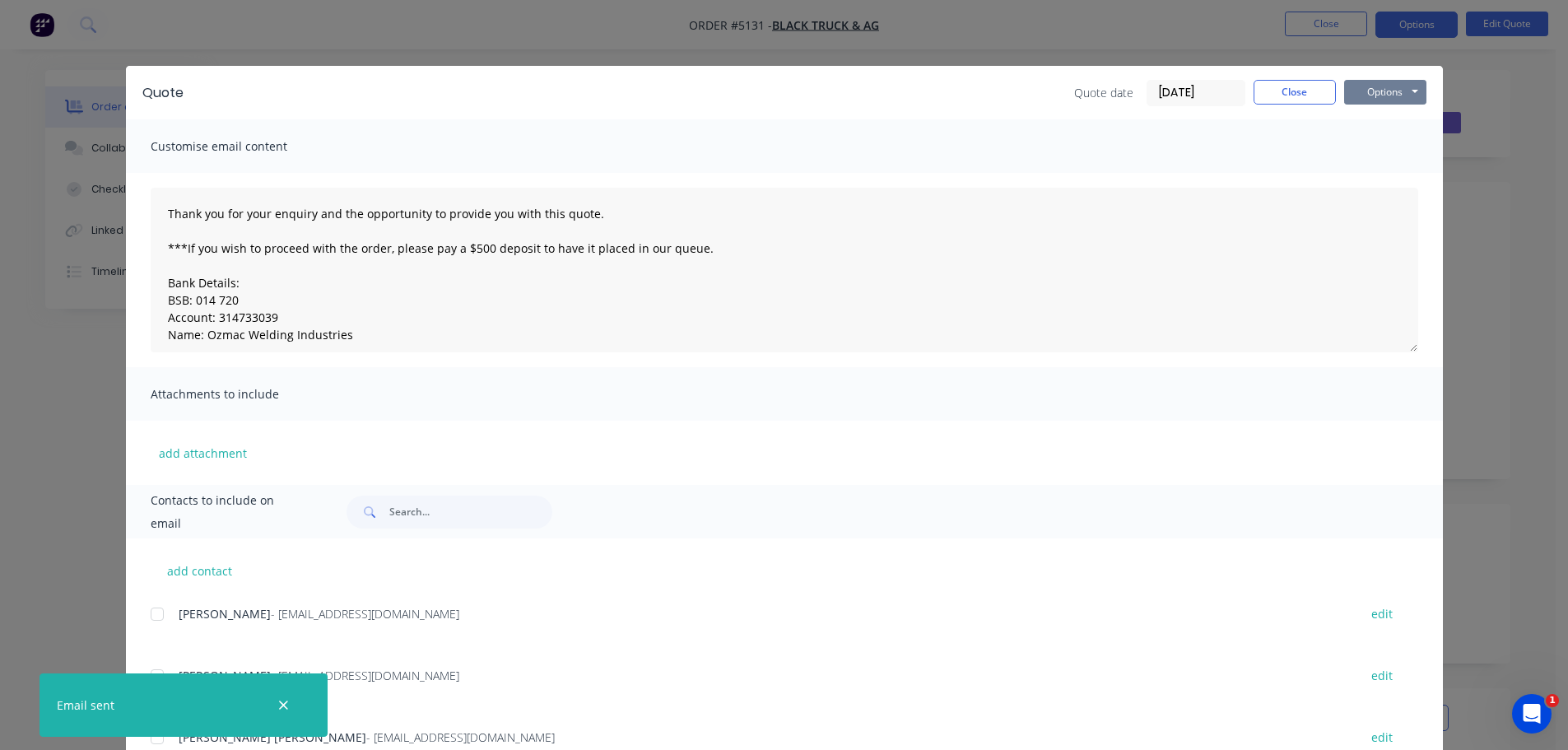
click at [1375, 96] on button "Options" at bounding box center [1386, 92] width 82 height 25
click at [1378, 152] on button "Print" at bounding box center [1397, 149] width 105 height 27
click at [1285, 94] on button "Close" at bounding box center [1295, 92] width 82 height 25
